Goal: Task Accomplishment & Management: Complete application form

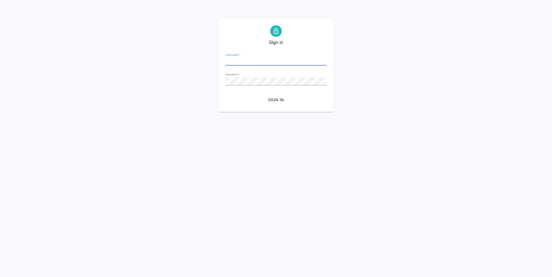
type input "t.zoria@awatera.com"
click at [278, 100] on span "Sign in" at bounding box center [276, 99] width 92 height 7
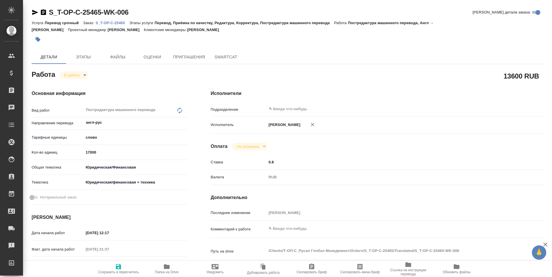
type textarea "x"
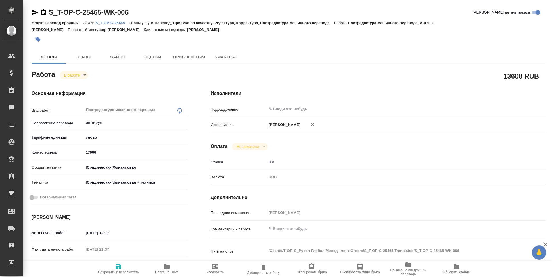
type textarea "x"
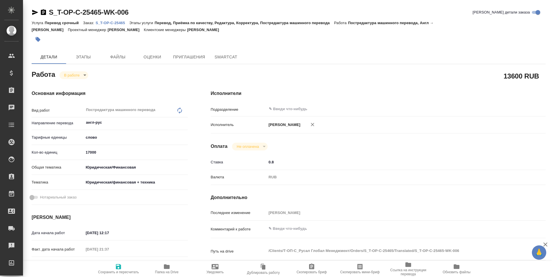
type textarea "x"
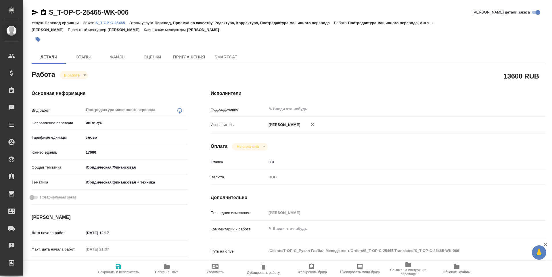
type textarea "x"
